Goal: Task Accomplishment & Management: Use online tool/utility

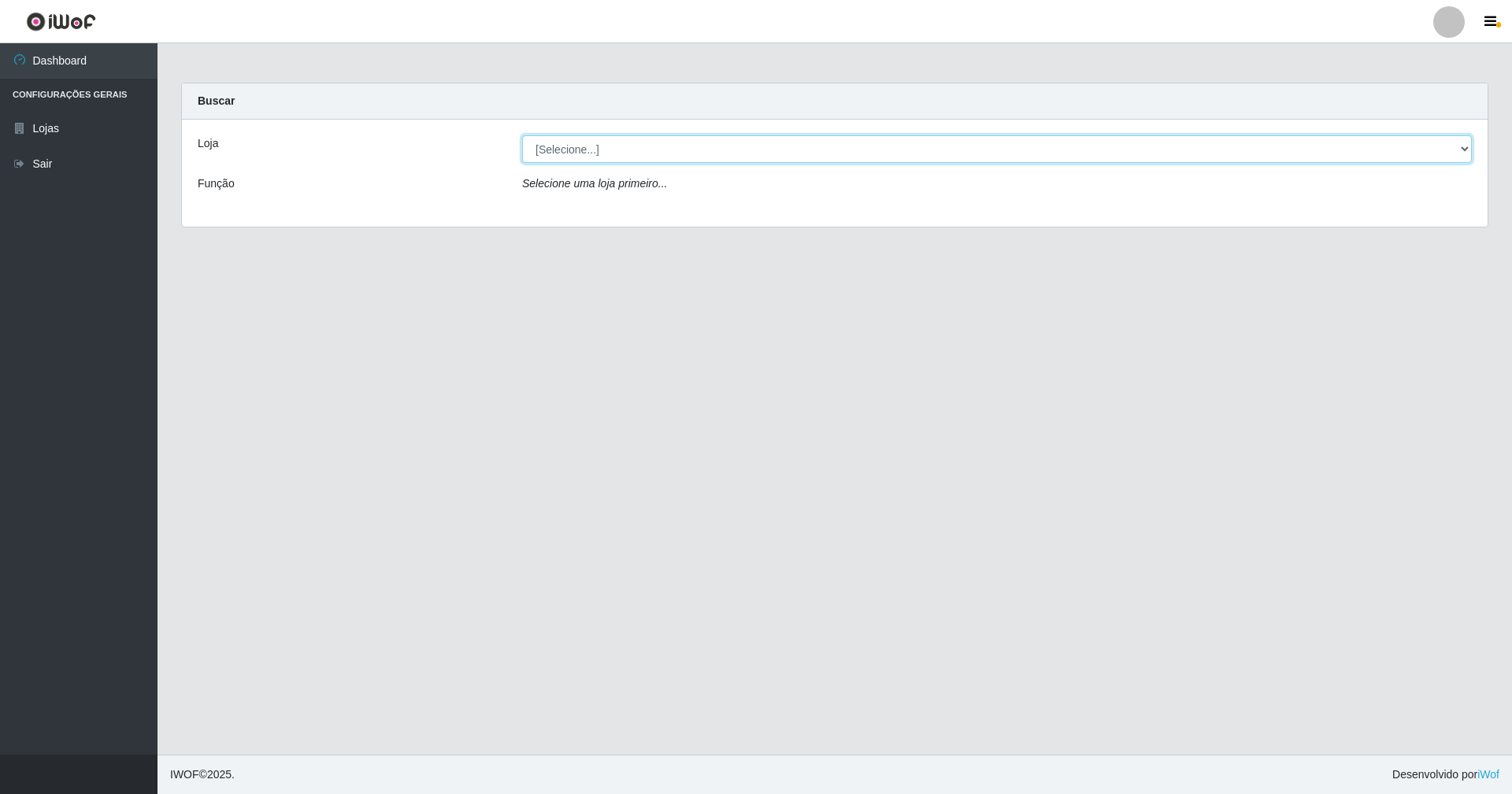
click at [530, 149] on select "[Selecione...] SuperShow - Asa Norte" at bounding box center [996, 150] width 949 height 28
select select "71"
click at [522, 136] on select "[Selecione...] SuperShow - Asa Norte" at bounding box center [996, 150] width 949 height 28
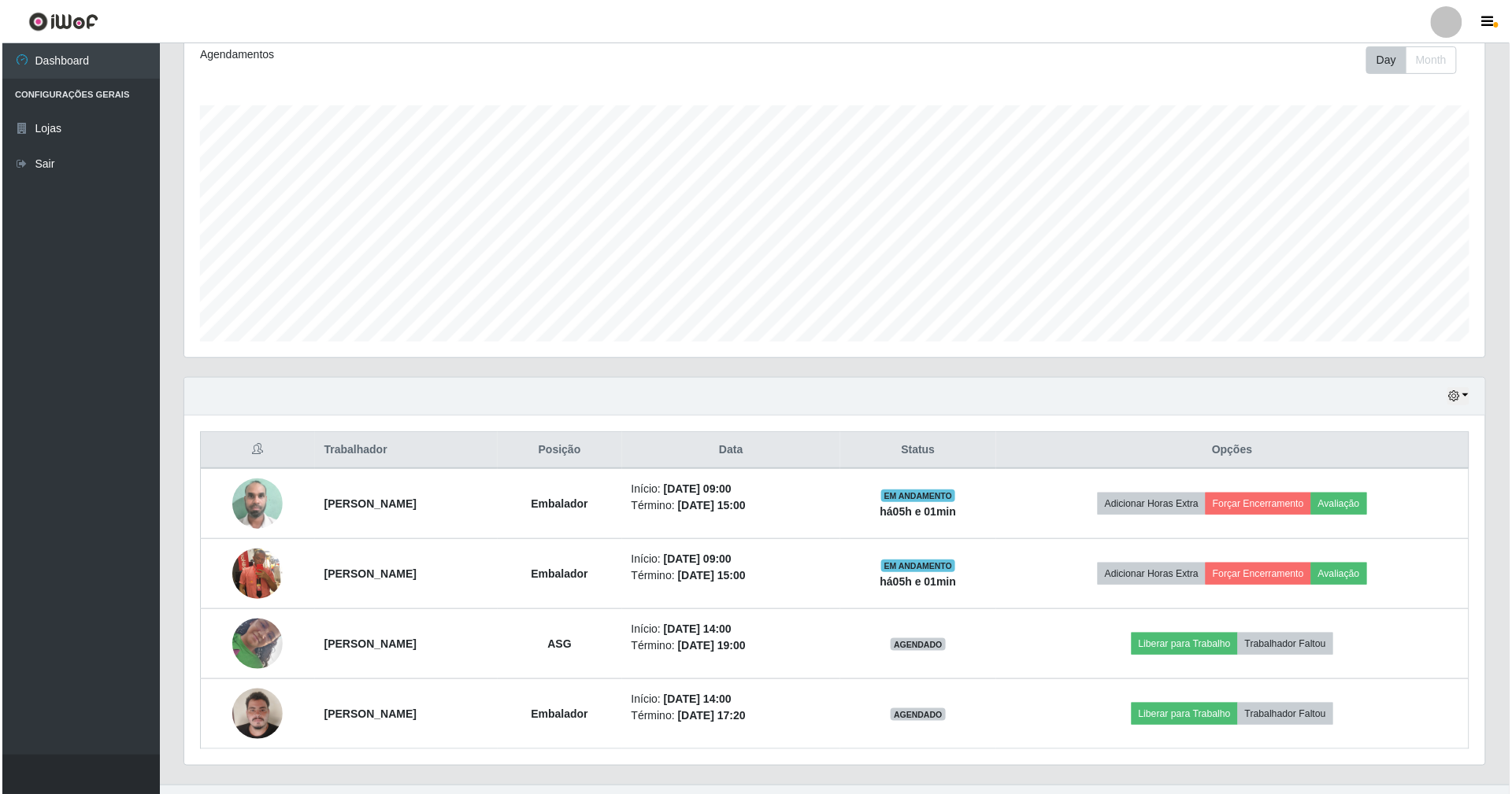
scroll to position [255, 0]
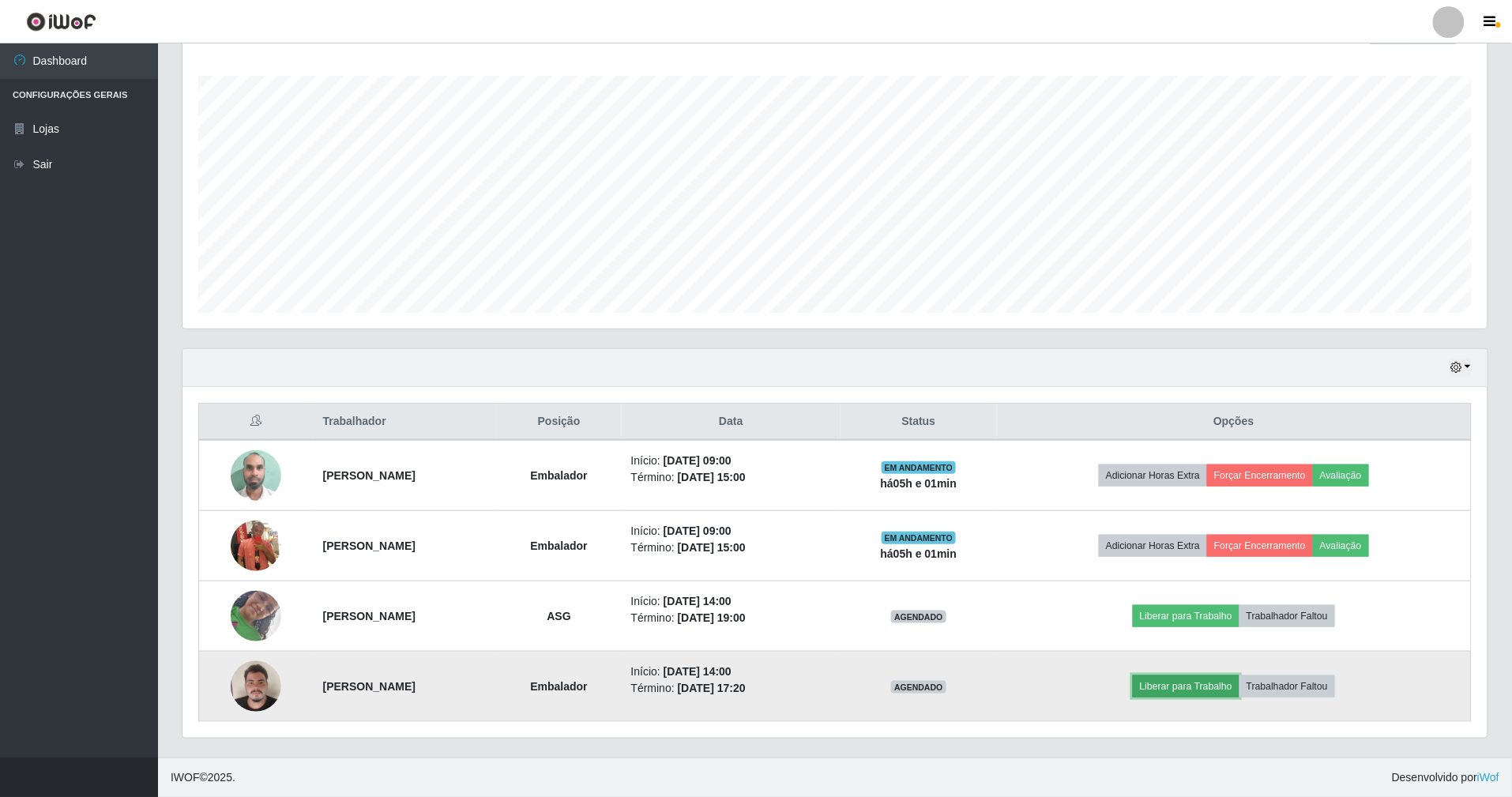
click at [1215, 686] on button "Liberar para Trabalho" at bounding box center [1186, 686] width 107 height 22
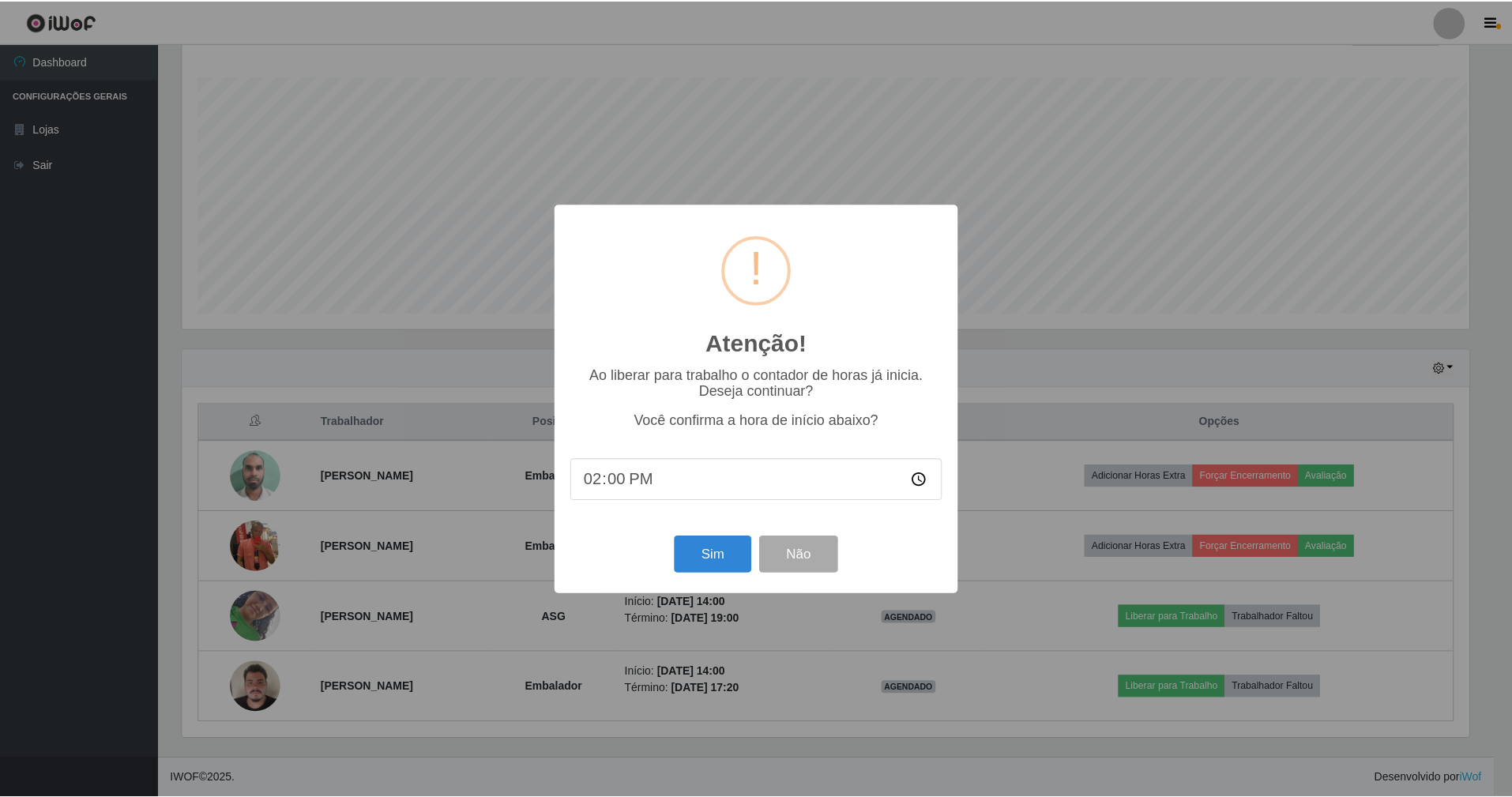
scroll to position [329, 1291]
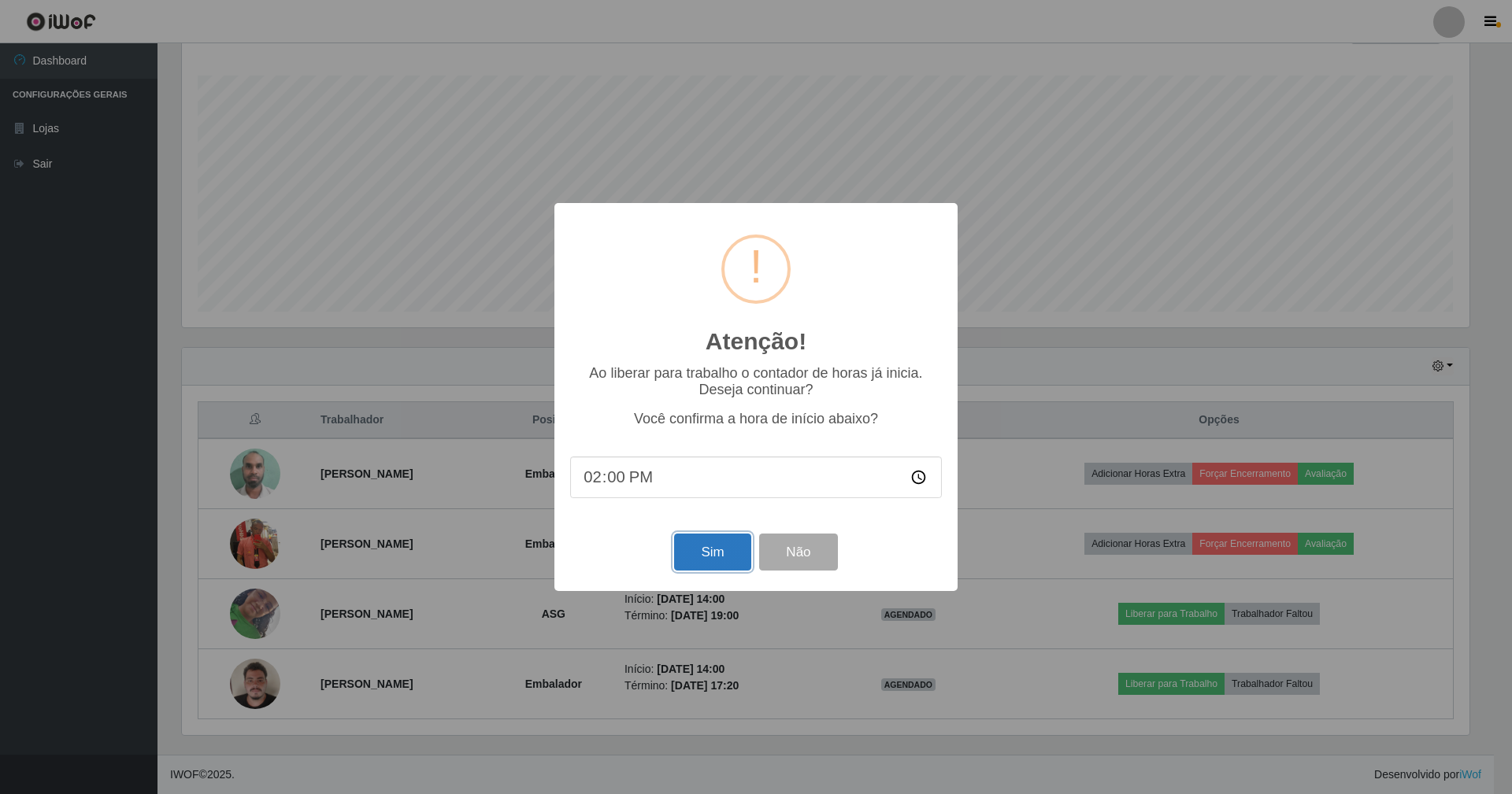
click at [707, 558] on button "Sim" at bounding box center [712, 552] width 77 height 37
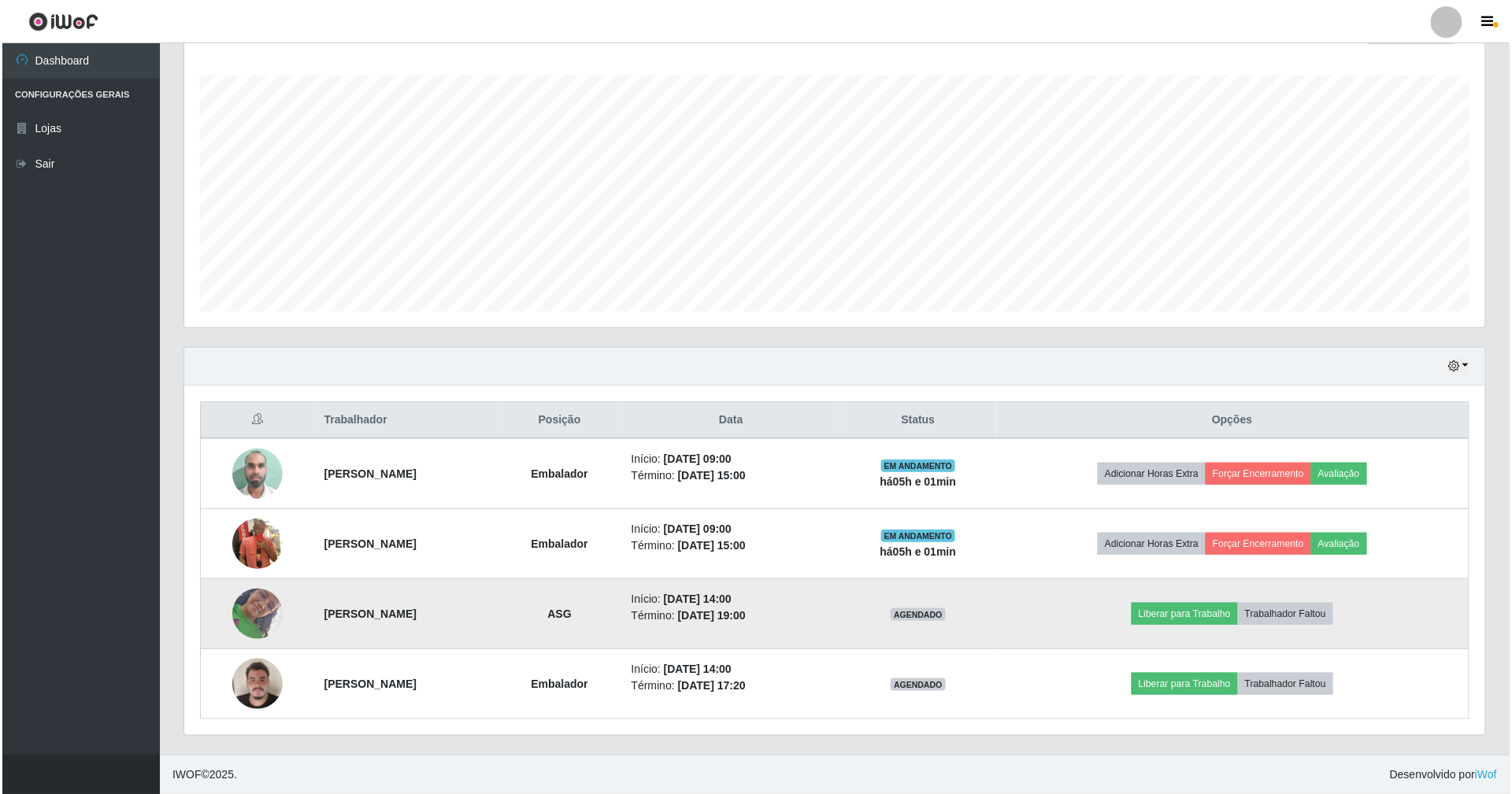
scroll to position [327, 1305]
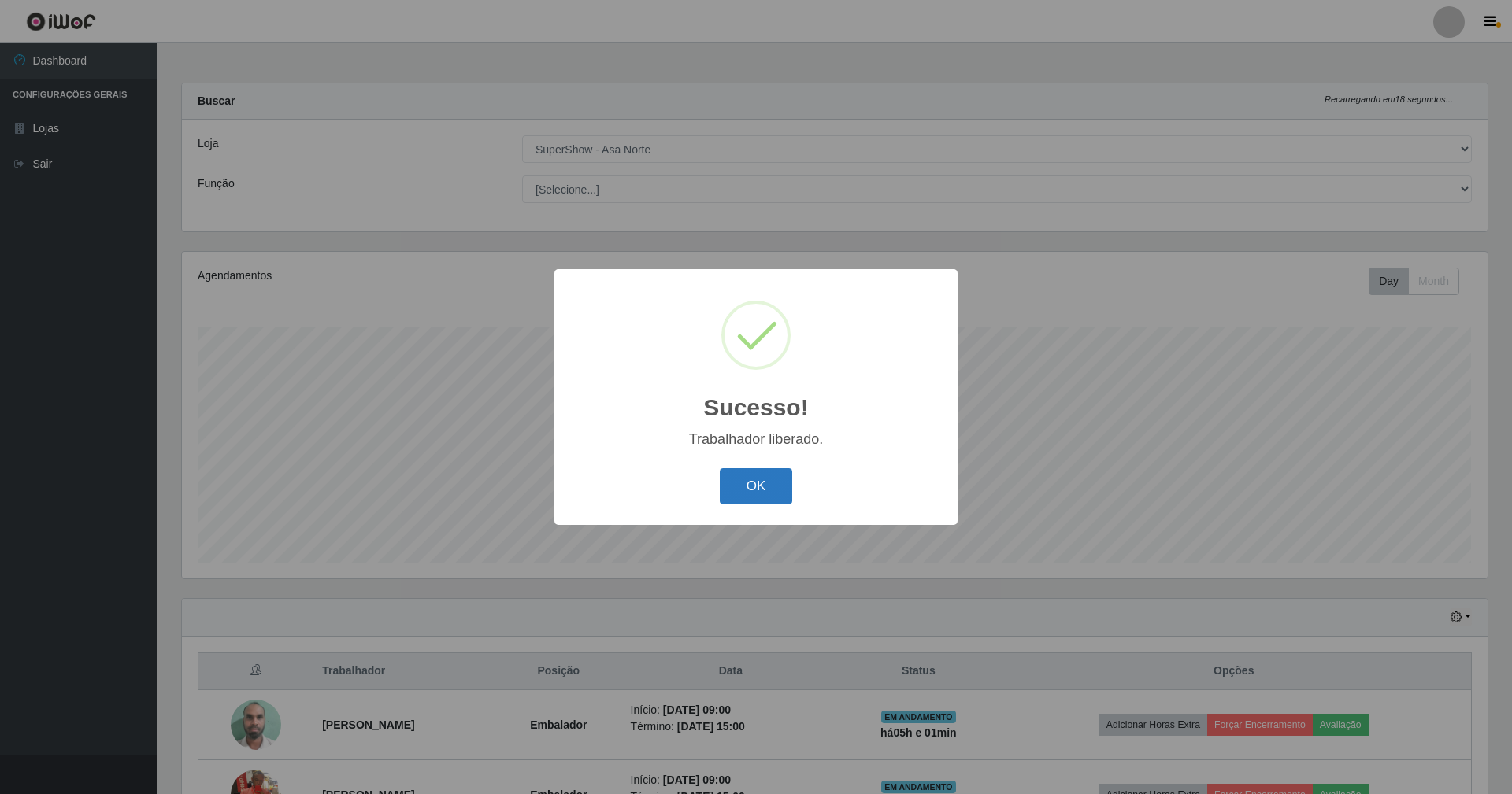
click at [769, 480] on button "OK" at bounding box center [756, 487] width 73 height 37
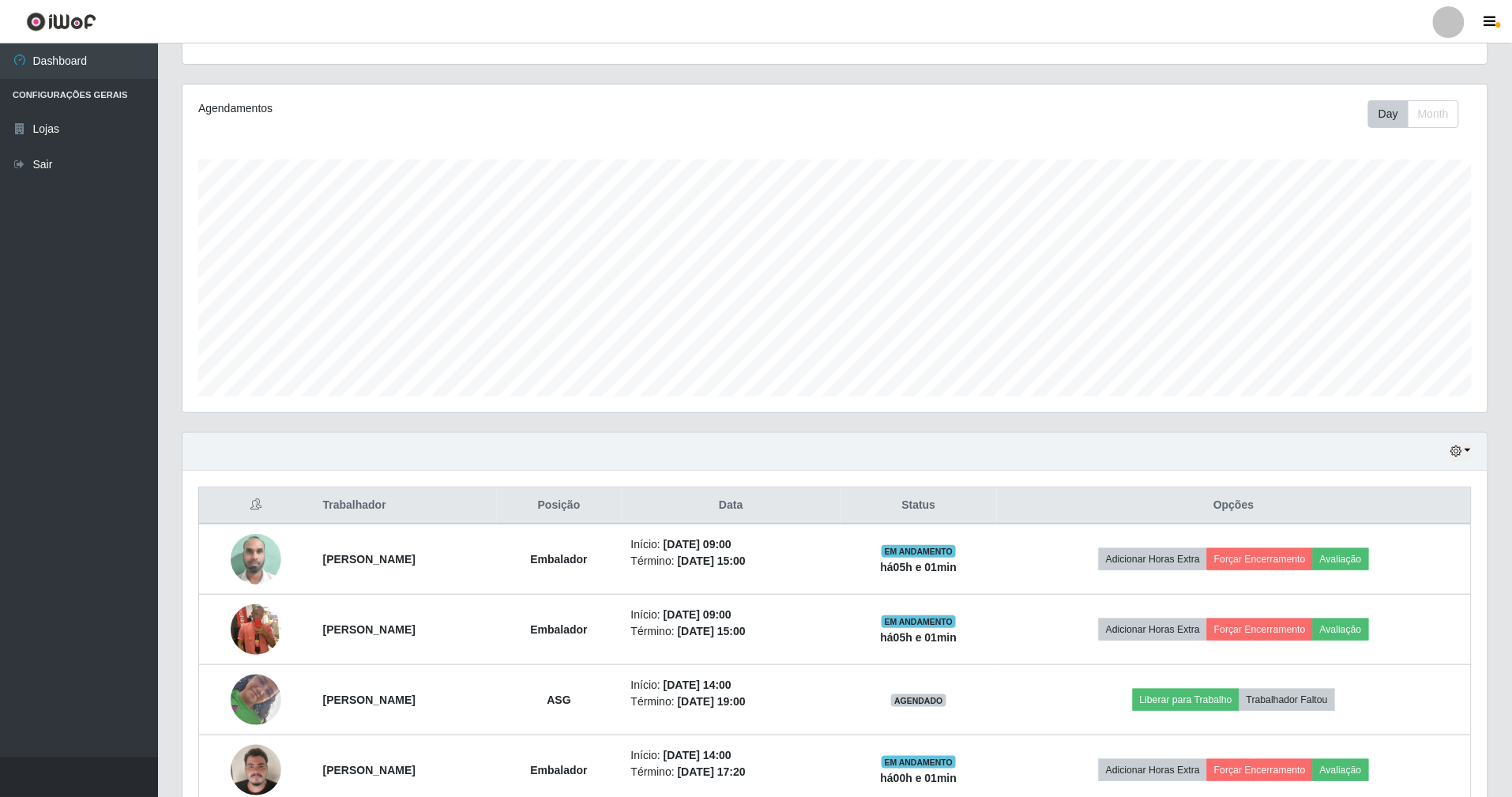
scroll to position [210, 0]
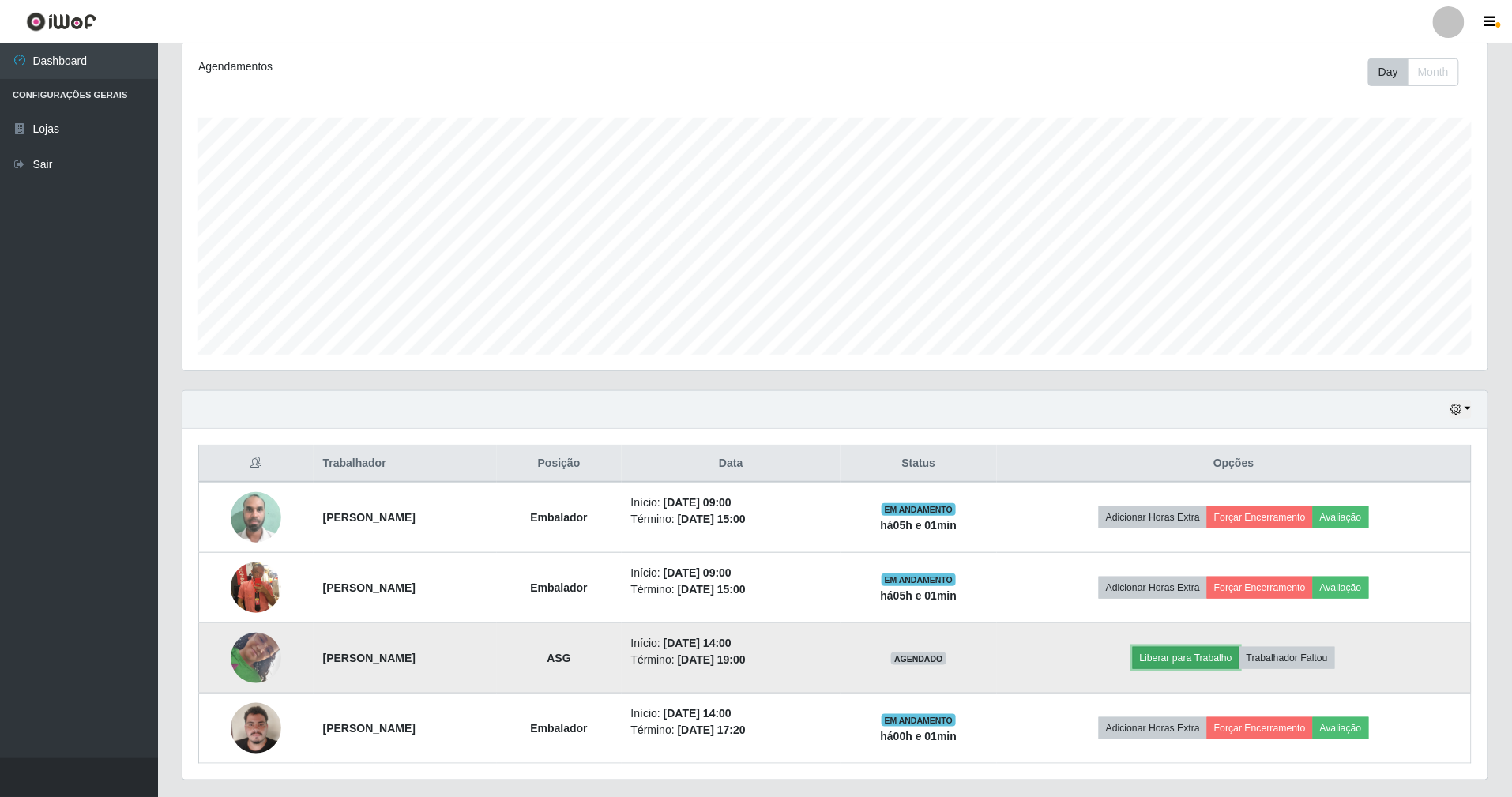
click at [1207, 663] on button "Liberar para Trabalho" at bounding box center [1186, 657] width 107 height 22
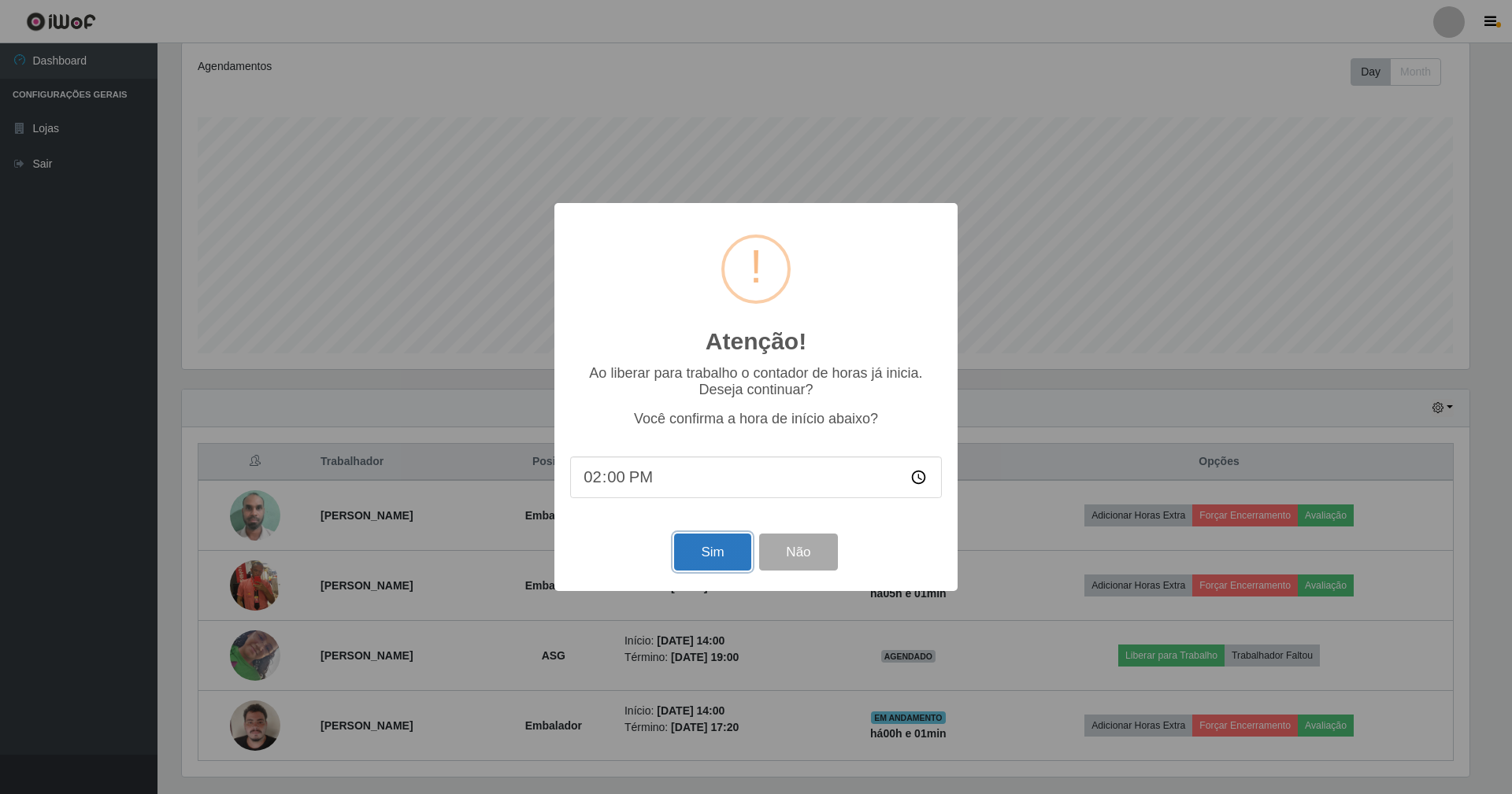
click at [715, 549] on button "Sim" at bounding box center [712, 552] width 77 height 37
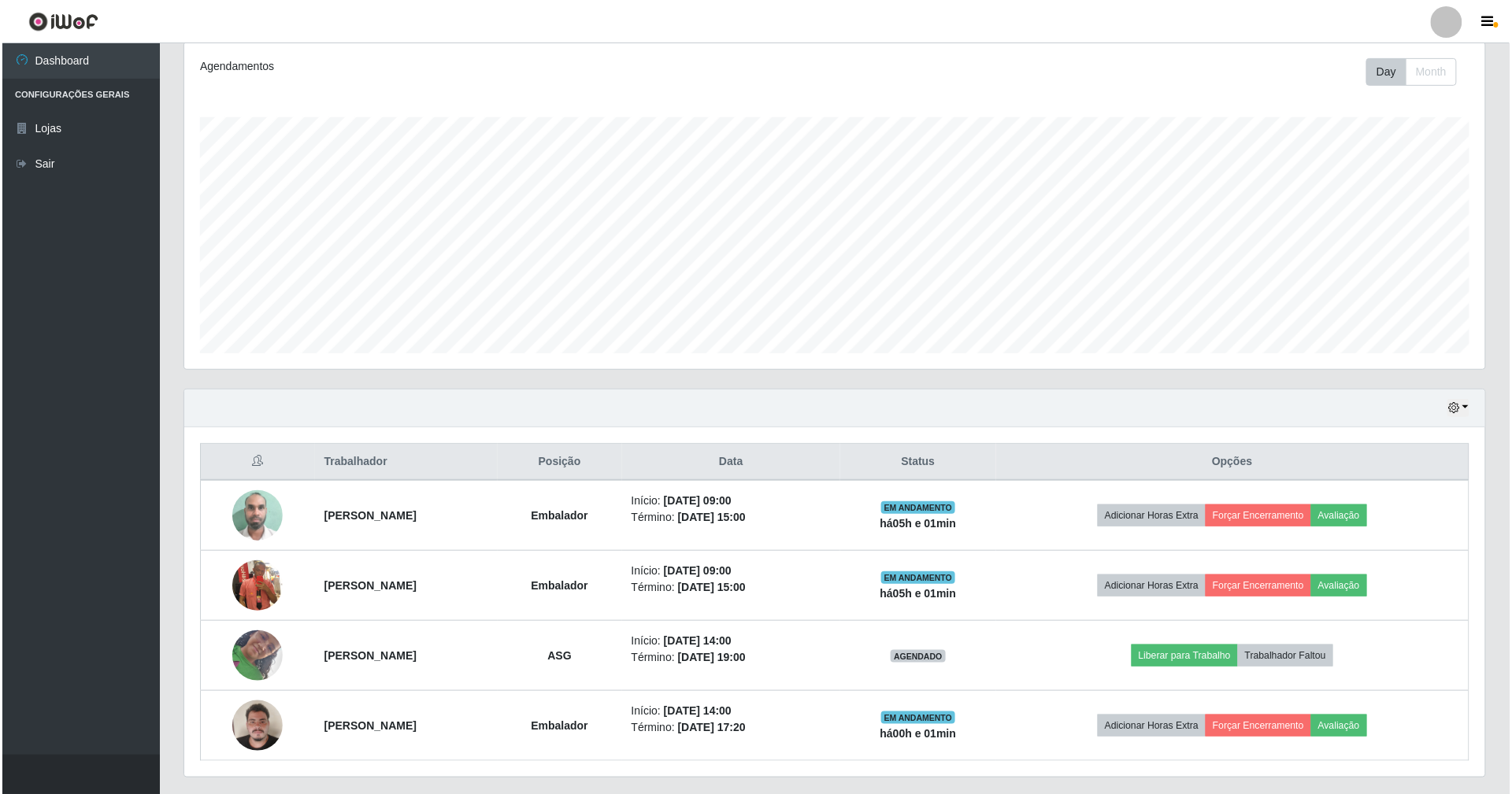
scroll to position [327, 1305]
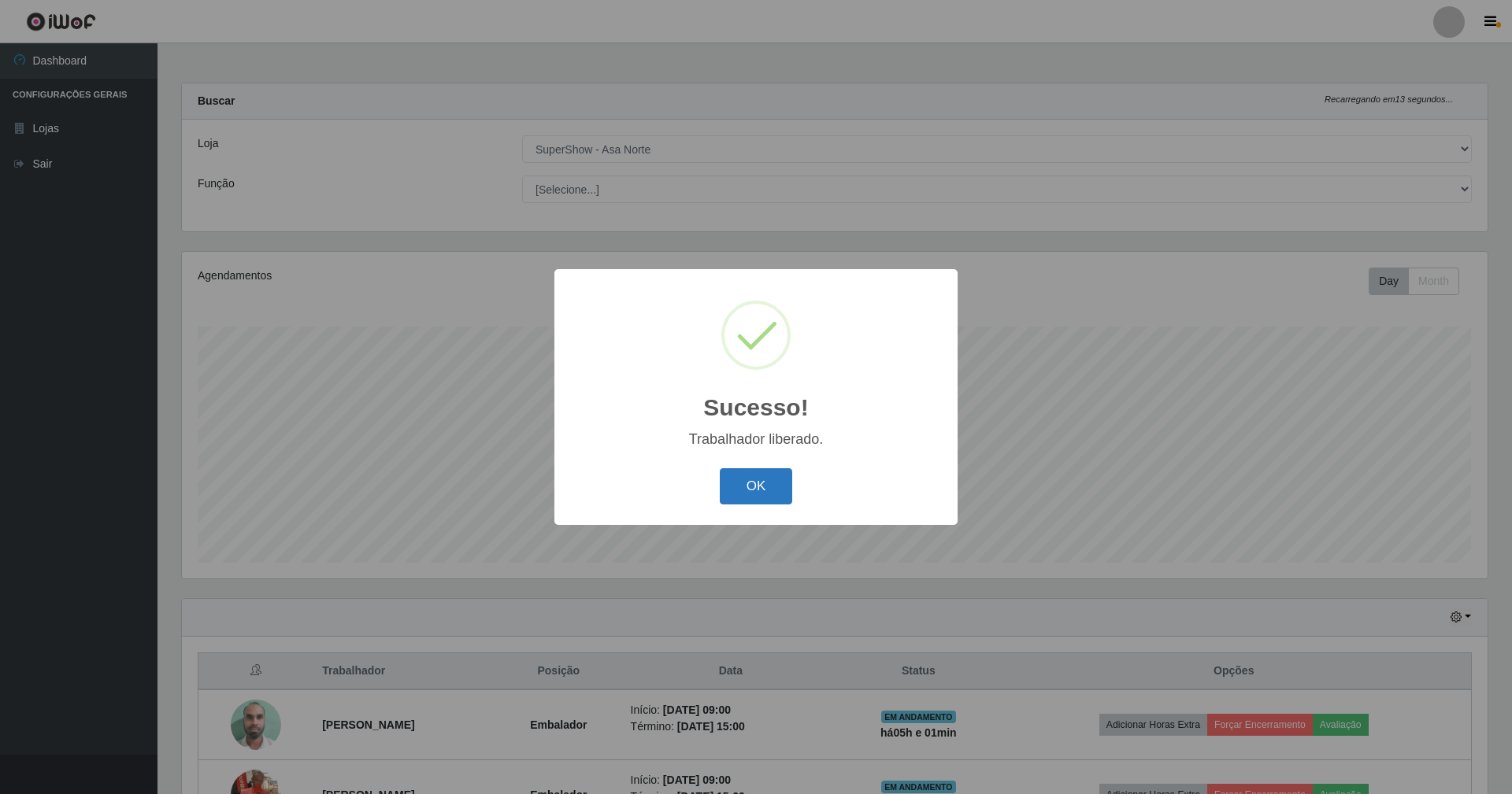
click at [753, 495] on button "OK" at bounding box center [756, 487] width 73 height 37
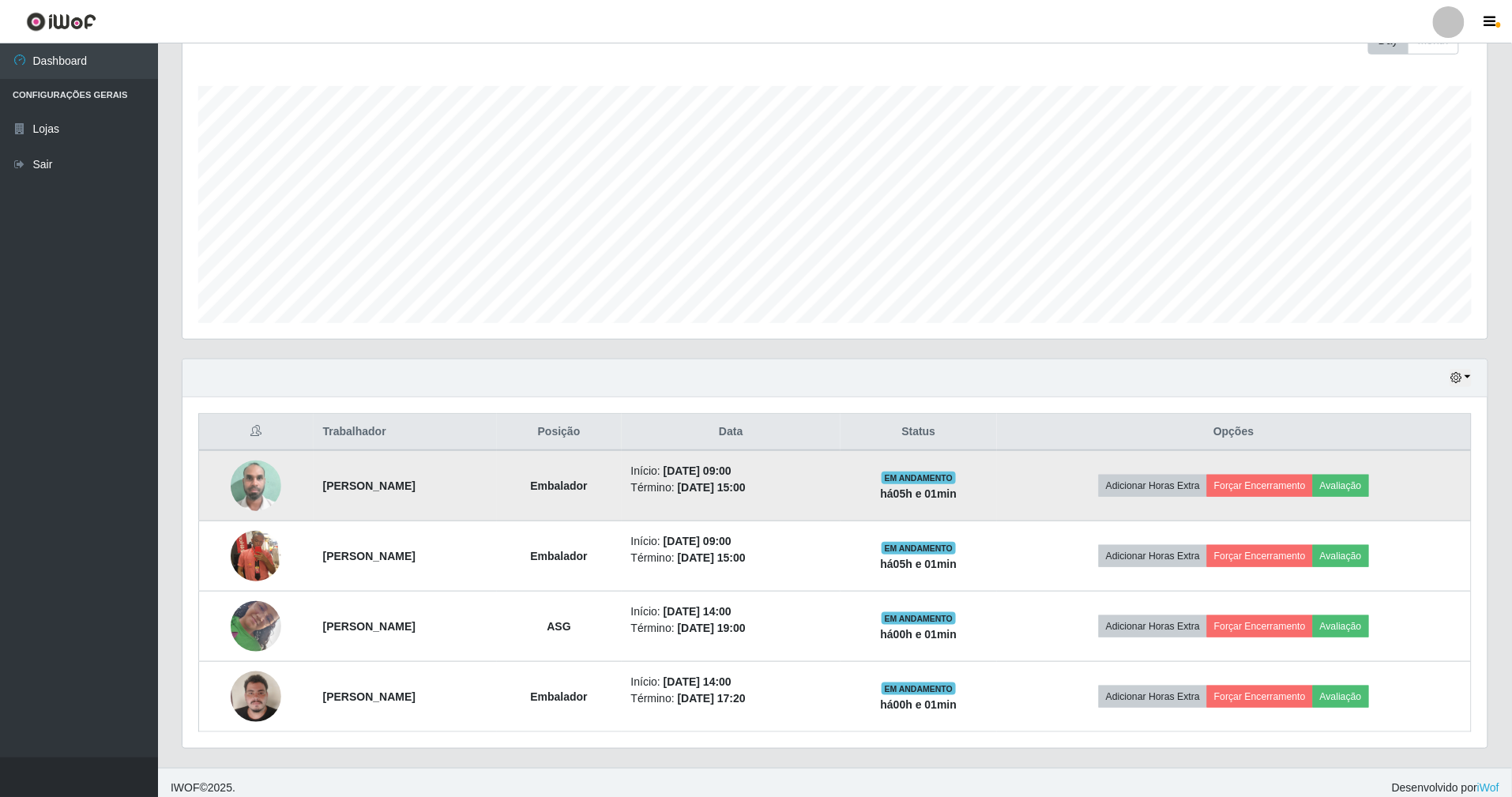
scroll to position [256, 0]
